Goal: Information Seeking & Learning: Learn about a topic

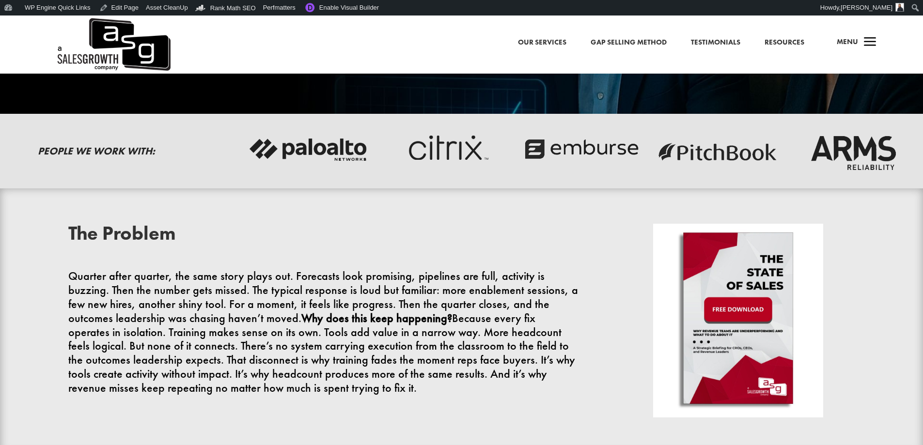
scroll to position [291, 0]
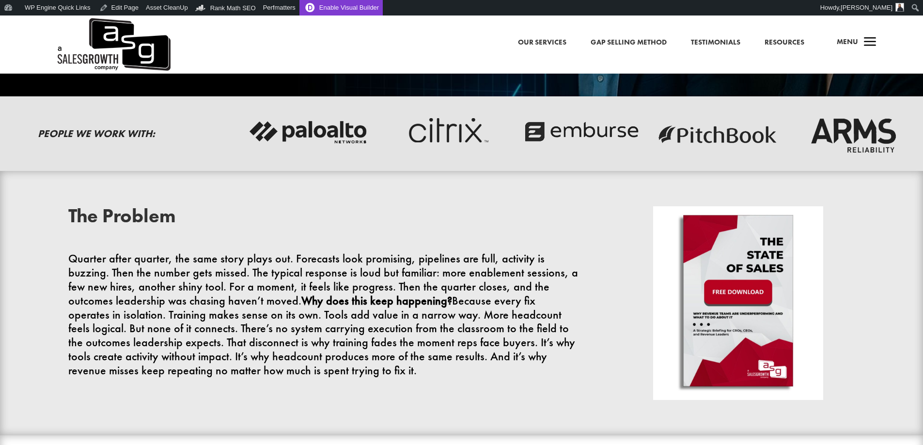
click at [319, 7] on link "Enable Visual Builder" at bounding box center [340, 8] width 83 height 16
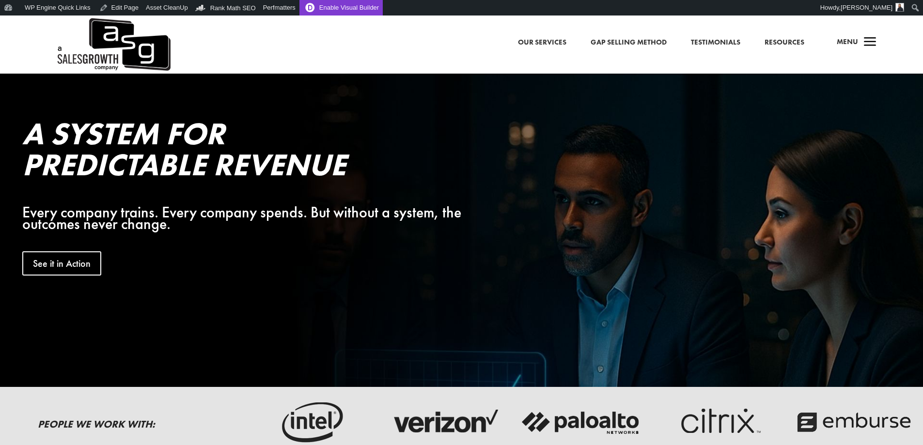
click at [348, 3] on link "Enable Visual Builder" at bounding box center [340, 8] width 83 height 16
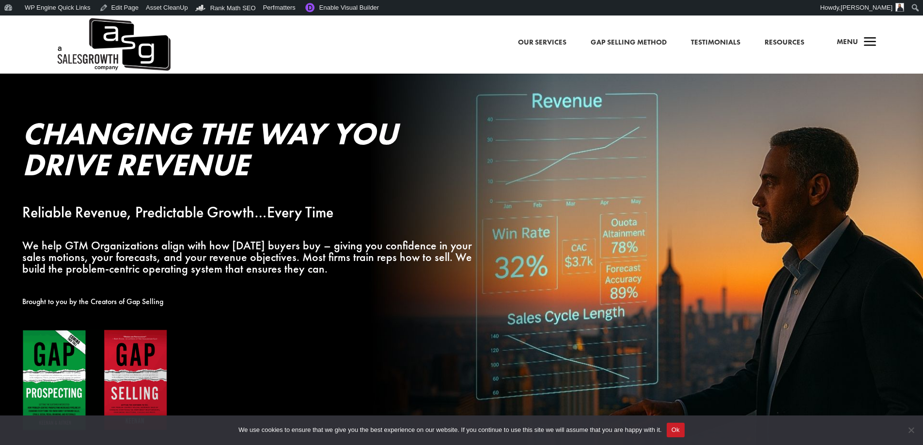
click at [710, 41] on link "Testimonials" at bounding box center [715, 42] width 49 height 13
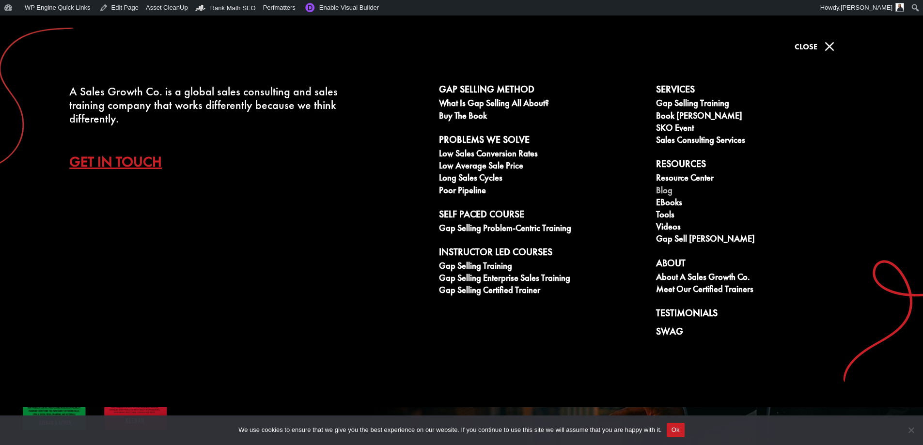
click at [667, 192] on link "Blog" at bounding box center [759, 192] width 206 height 12
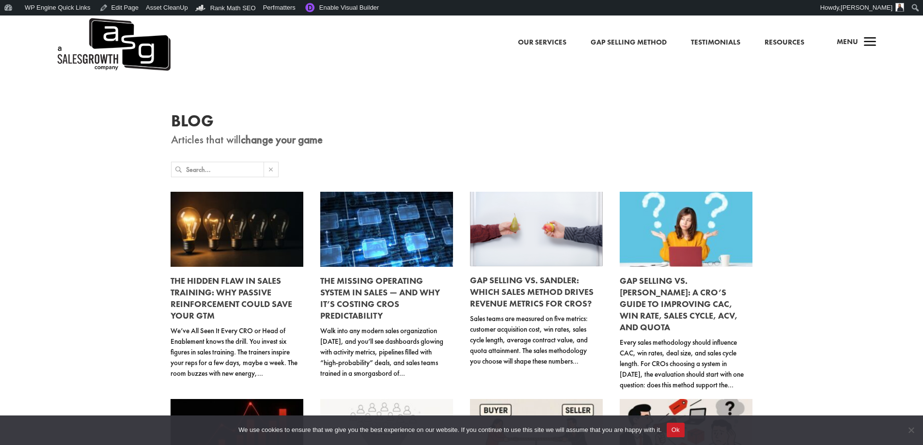
click at [230, 170] on input "text" at bounding box center [225, 169] width 78 height 15
type input "arms"
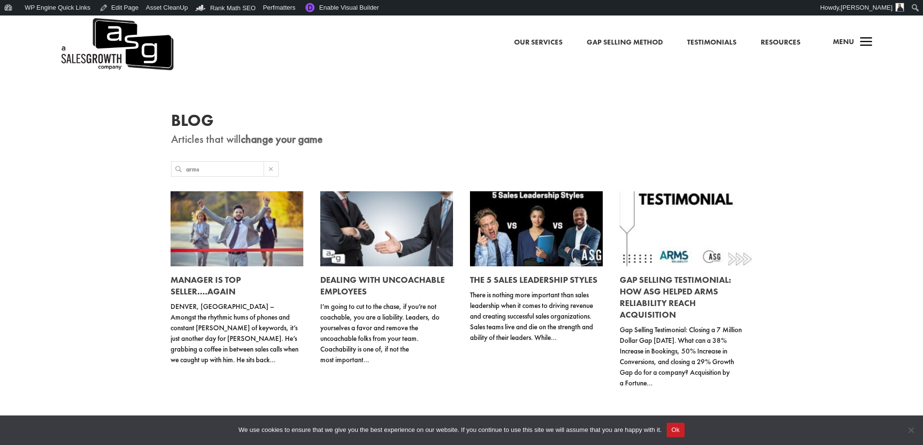
click at [667, 221] on link at bounding box center [686, 228] width 133 height 75
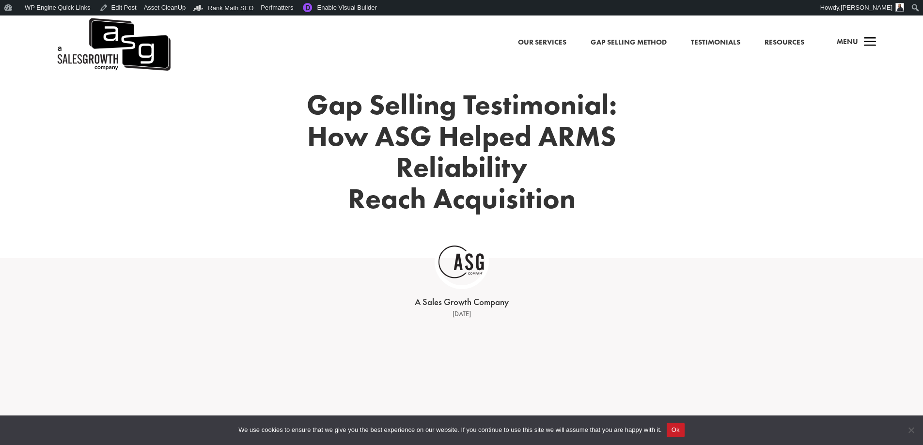
scroll to position [59, 0]
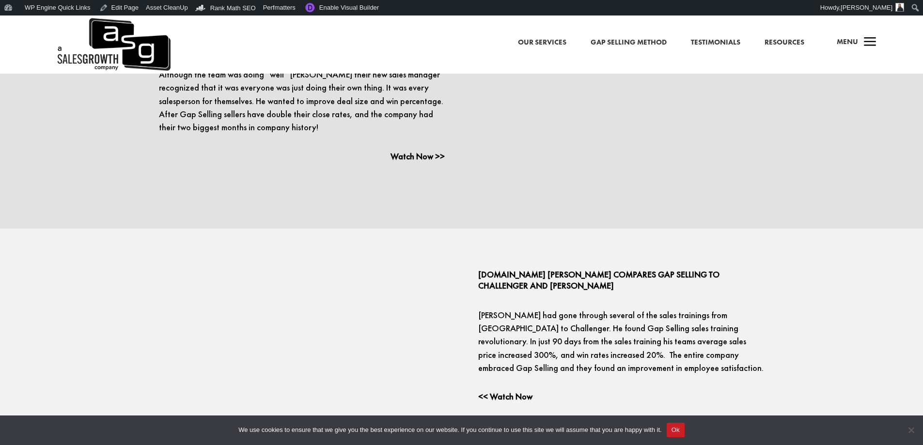
scroll to position [1744, 0]
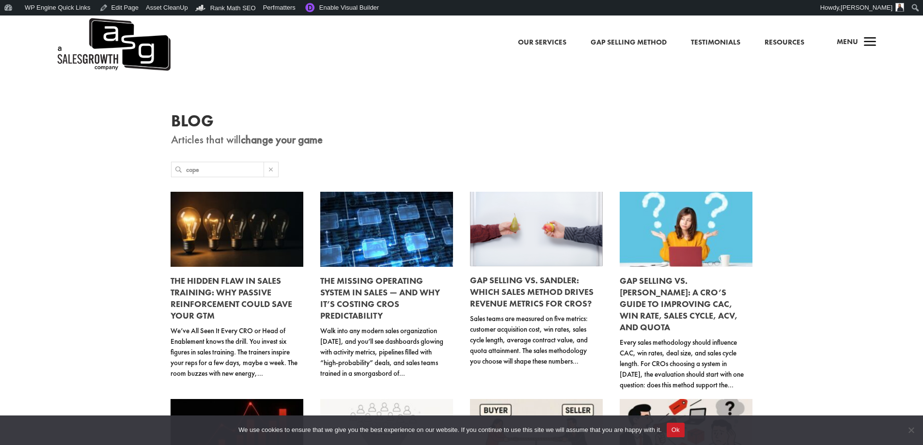
type input "cope"
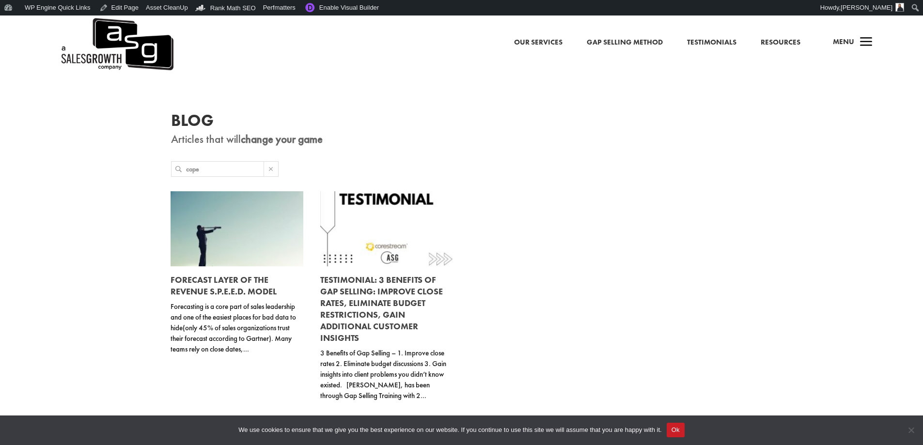
click at [407, 293] on link "Testimonial: 3 Benefits of Gap Selling: Improve Close Rates, Eliminate Budget R…" at bounding box center [381, 308] width 123 height 69
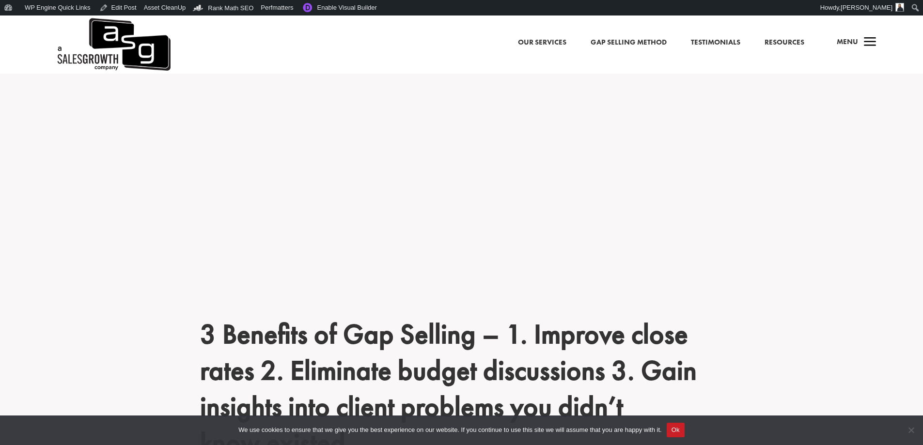
scroll to position [484, 0]
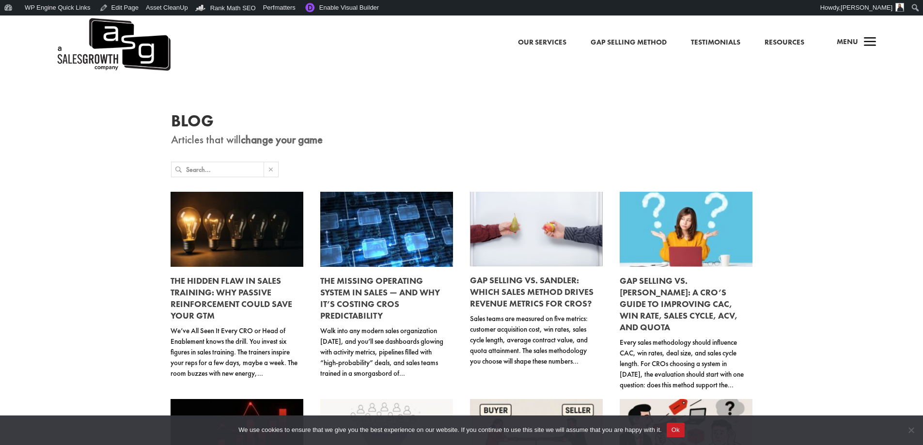
click at [232, 171] on input "text" at bounding box center [225, 169] width 78 height 15
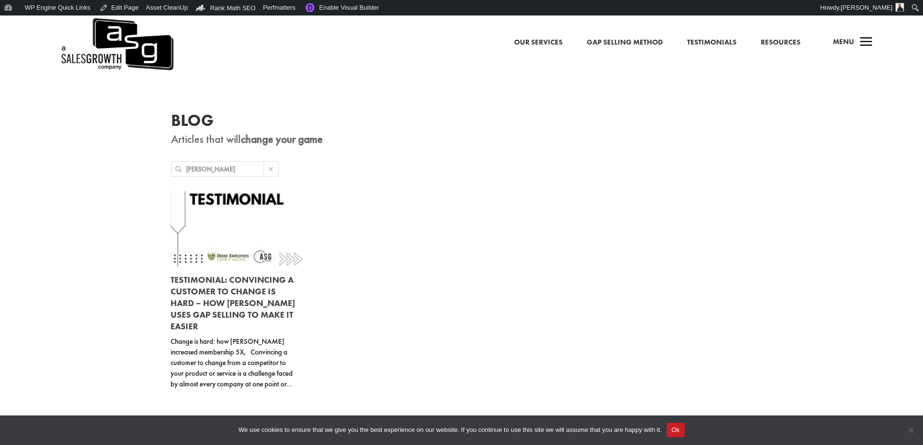
type input "cannady"
click at [231, 223] on link at bounding box center [237, 228] width 133 height 75
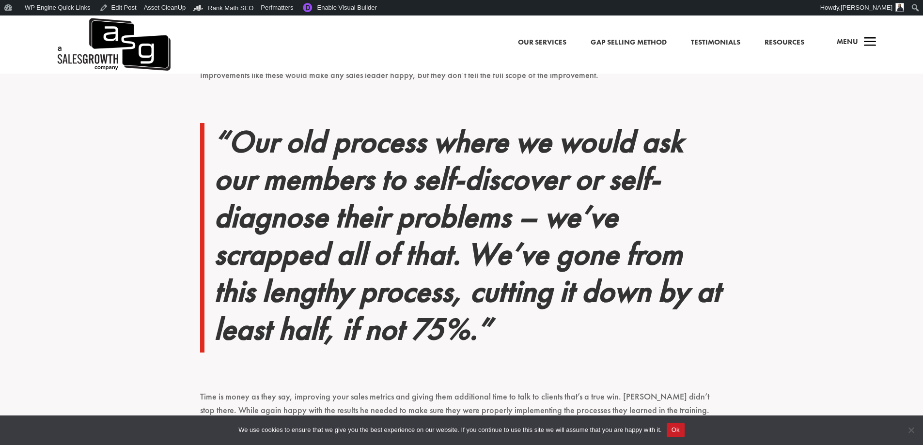
scroll to position [2228, 0]
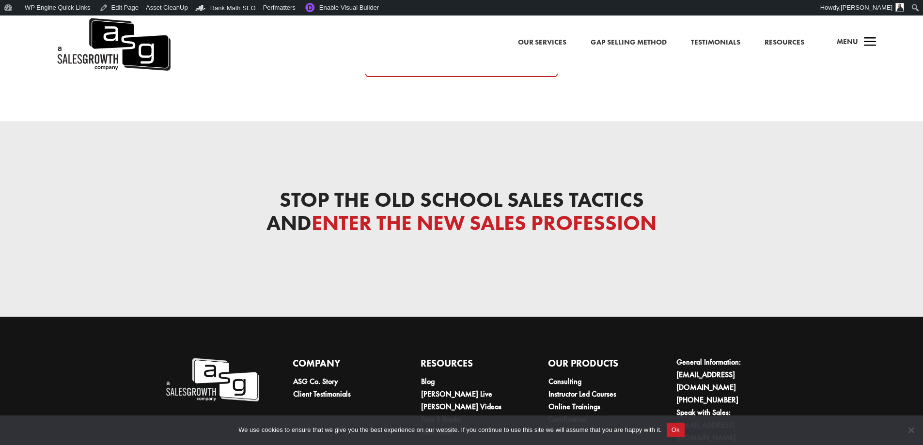
scroll to position [3298, 0]
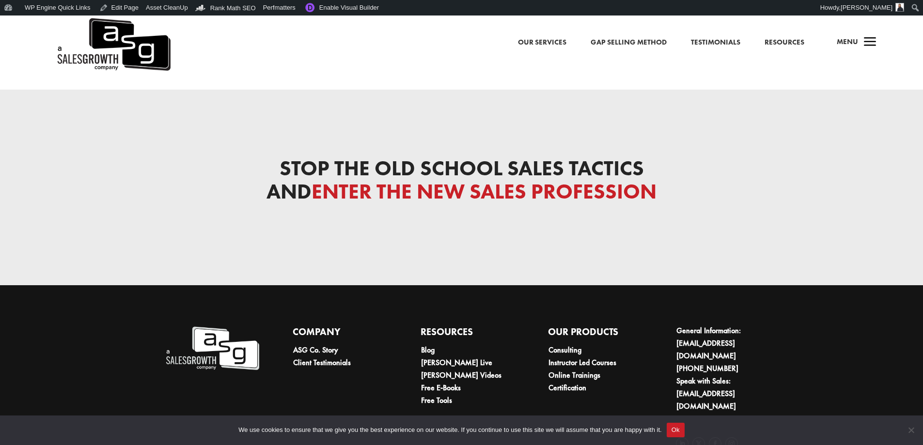
click at [561, 41] on link "Our Services" at bounding box center [542, 42] width 48 height 13
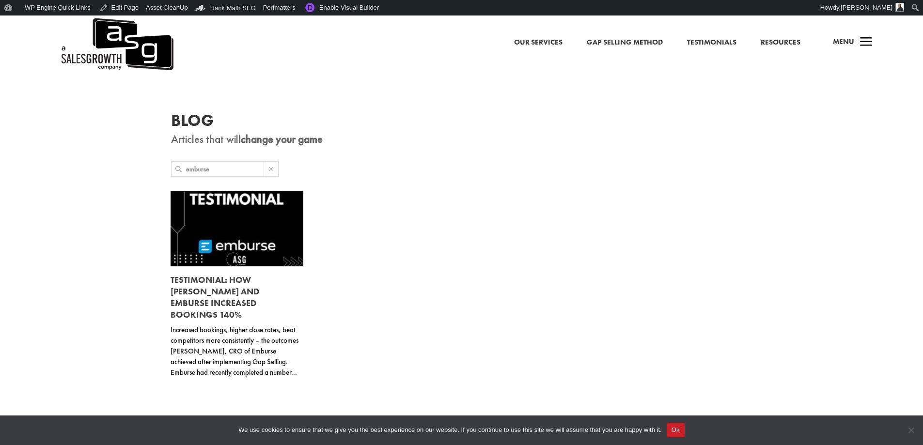
drag, startPoint x: 222, startPoint y: 168, endPoint x: 160, endPoint y: 168, distance: 62.0
click at [160, 168] on div "Blog Articles that will change your game emburse The Hidden Flaw in Sales Train…" at bounding box center [461, 270] width 923 height 394
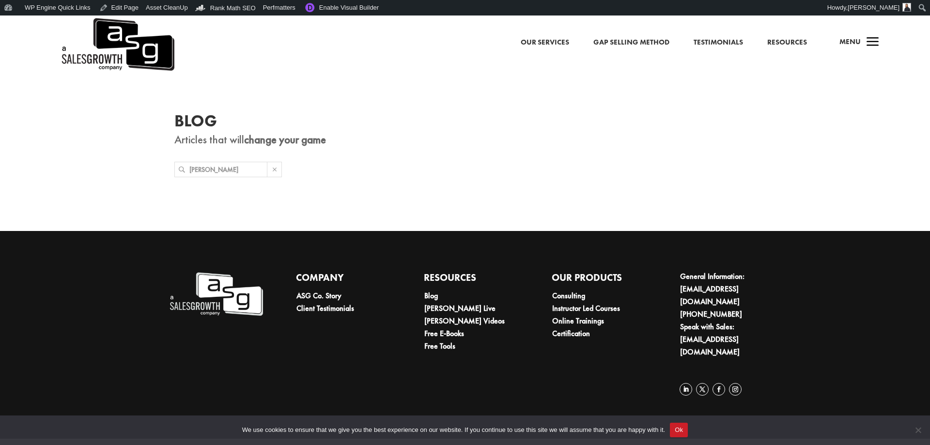
drag, startPoint x: 216, startPoint y: 171, endPoint x: 170, endPoint y: 169, distance: 45.6
click at [170, 169] on div "Blog Articles that will change your game randy ray The Hidden Flaw in Sales Tra…" at bounding box center [465, 152] width 930 height 157
drag, startPoint x: 216, startPoint y: 168, endPoint x: 151, endPoint y: 168, distance: 65.4
click at [151, 168] on div "Blog Articles that will change your game randy The Hidden Flaw in Sales Trainin…" at bounding box center [465, 152] width 930 height 157
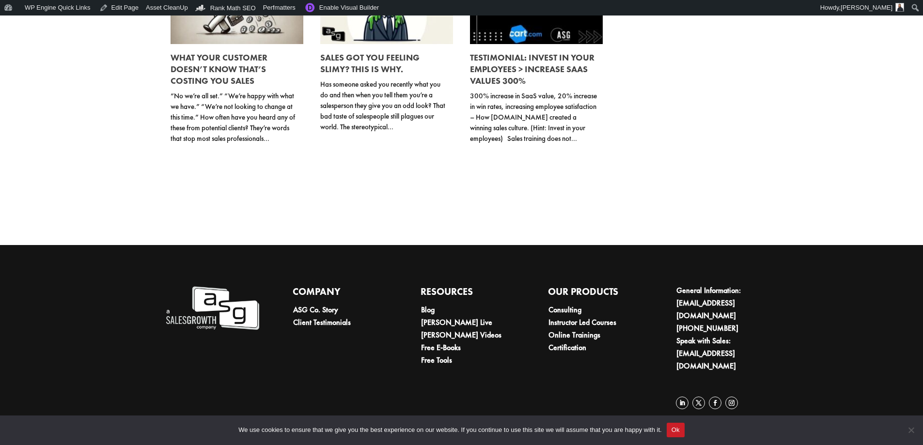
scroll to position [242, 0]
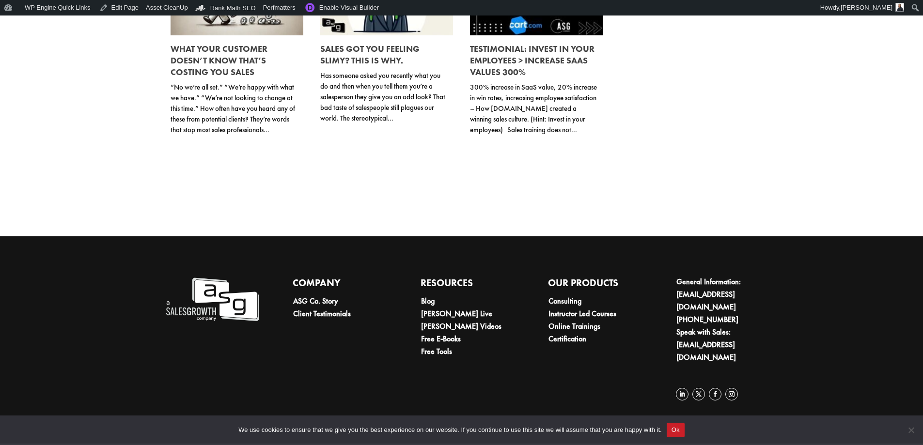
type input "cart"
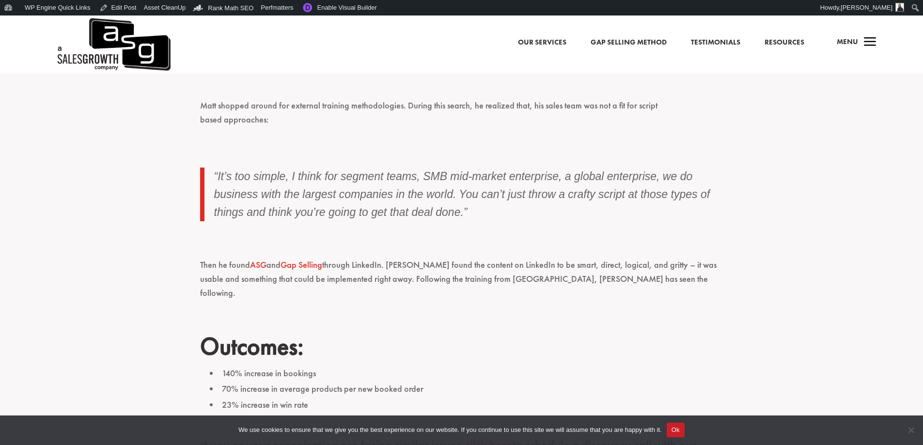
scroll to position [1066, 0]
